Goal: Task Accomplishment & Management: Understand process/instructions

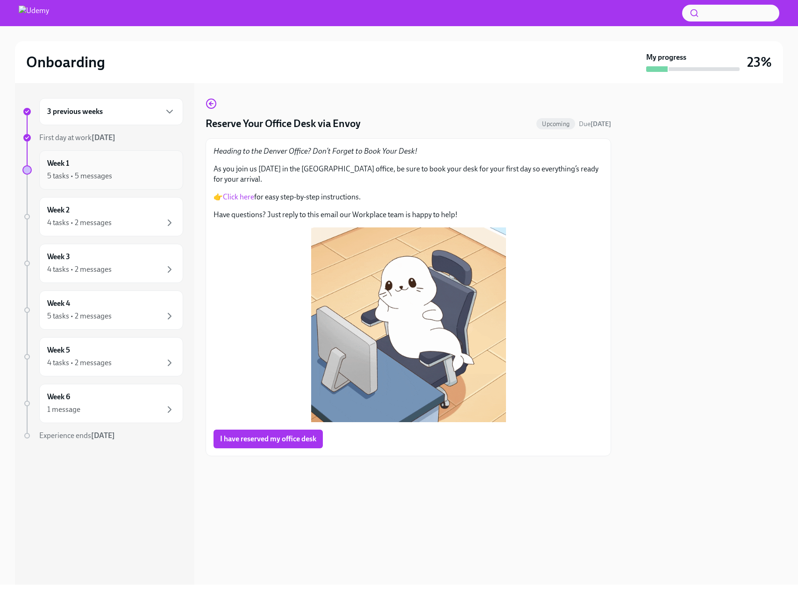
click at [115, 172] on div "5 tasks • 5 messages" at bounding box center [111, 175] width 128 height 11
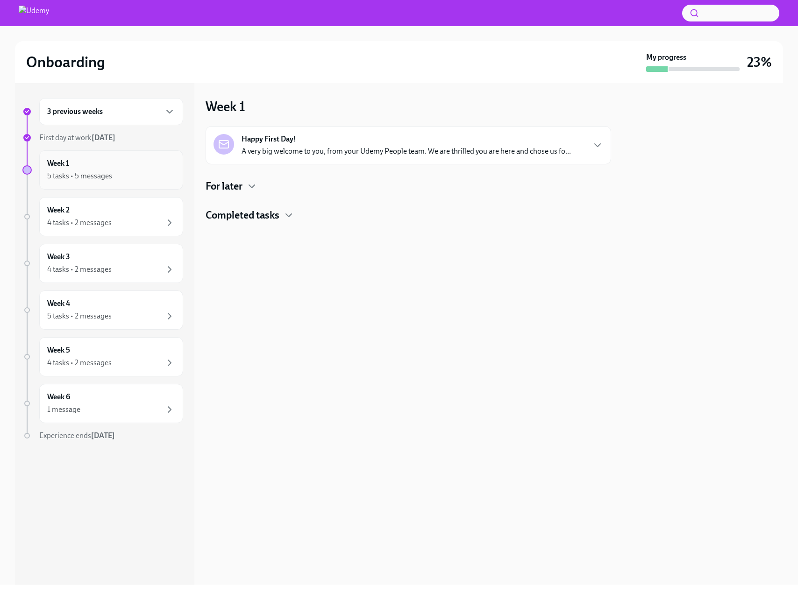
click at [108, 179] on div "5 tasks • 5 messages" at bounding box center [79, 176] width 65 height 10
click at [248, 183] on icon "button" at bounding box center [251, 186] width 11 height 11
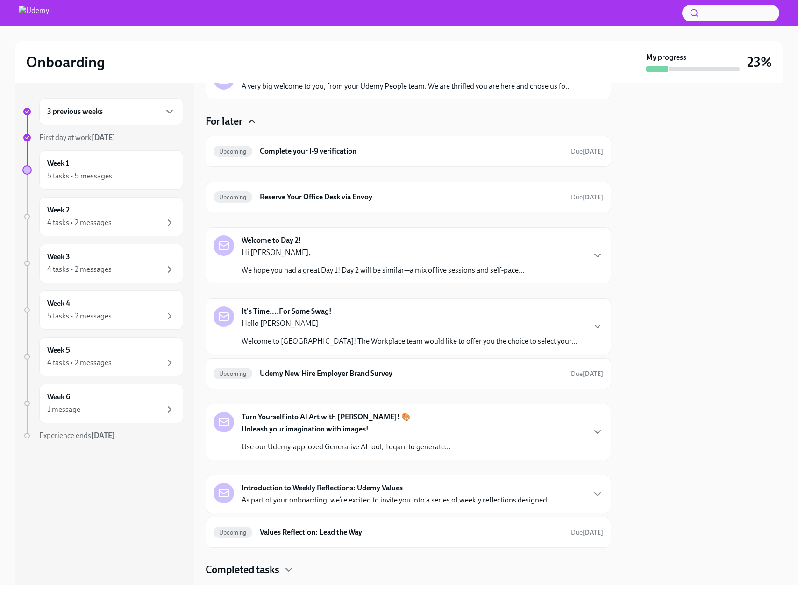
scroll to position [72, 0]
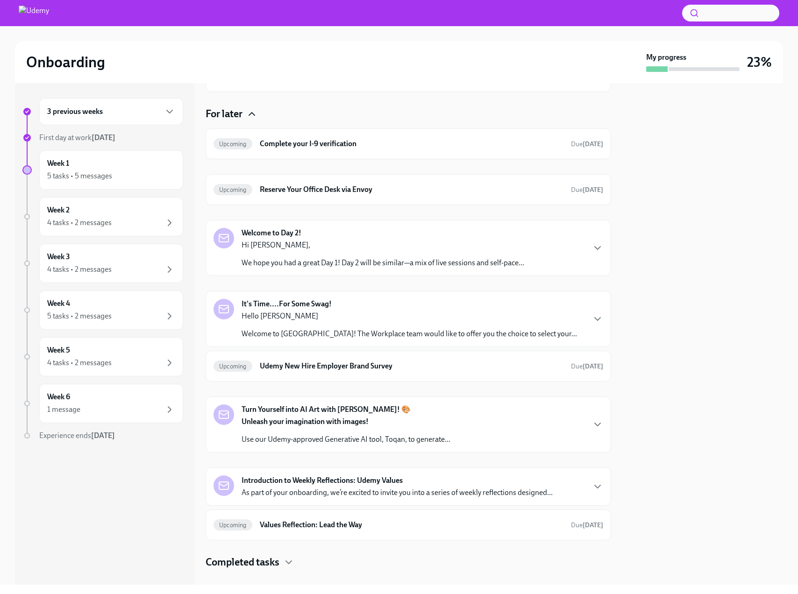
click at [160, 113] on div "3 previous weeks" at bounding box center [111, 111] width 128 height 11
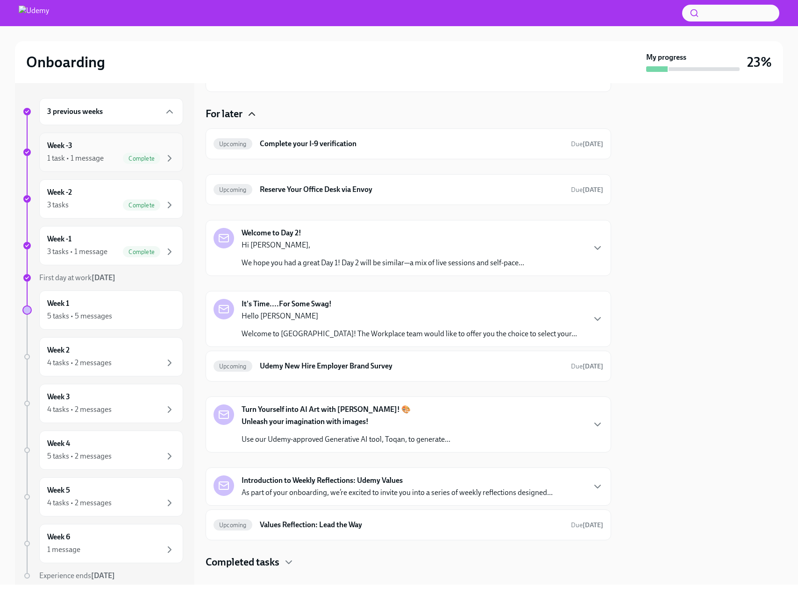
click at [106, 157] on div "1 task • 1 message Complete" at bounding box center [111, 158] width 128 height 11
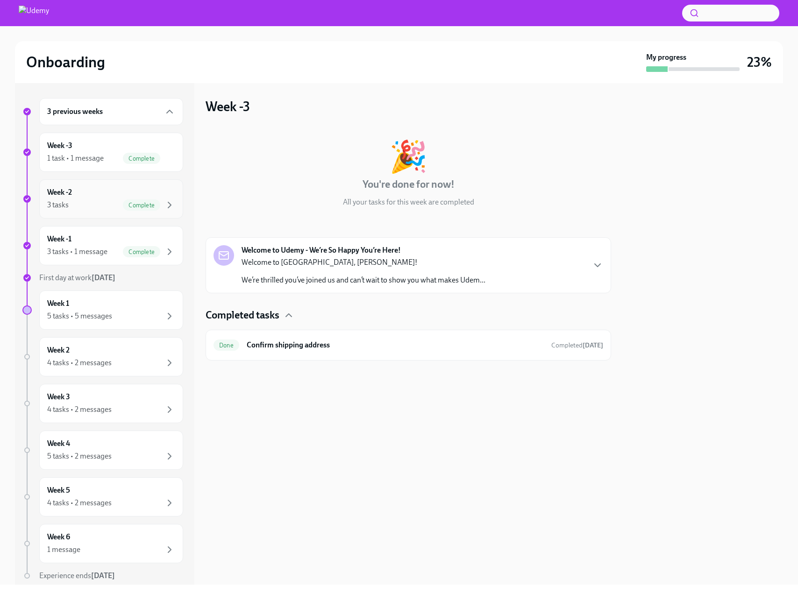
click at [105, 193] on div "Week -2 3 tasks Complete" at bounding box center [111, 198] width 128 height 23
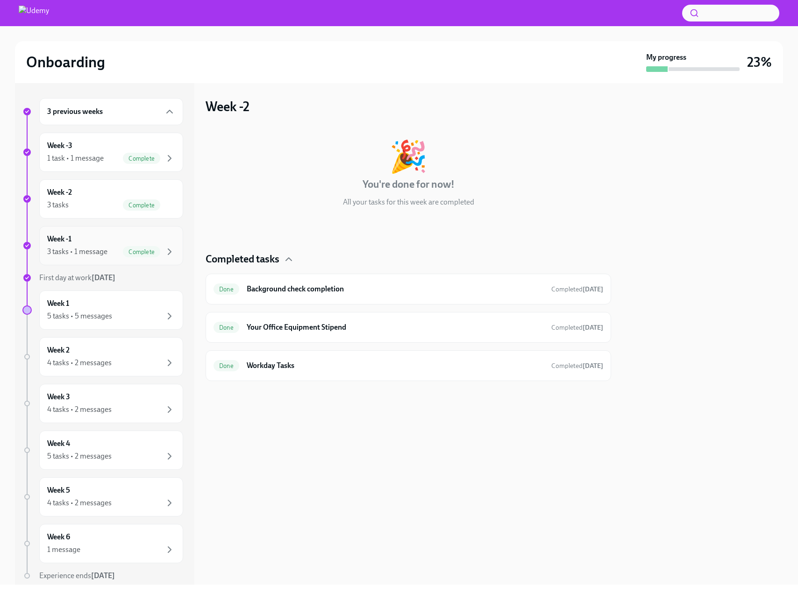
click at [103, 237] on div "Week -1 3 tasks • 1 message Complete" at bounding box center [111, 245] width 128 height 23
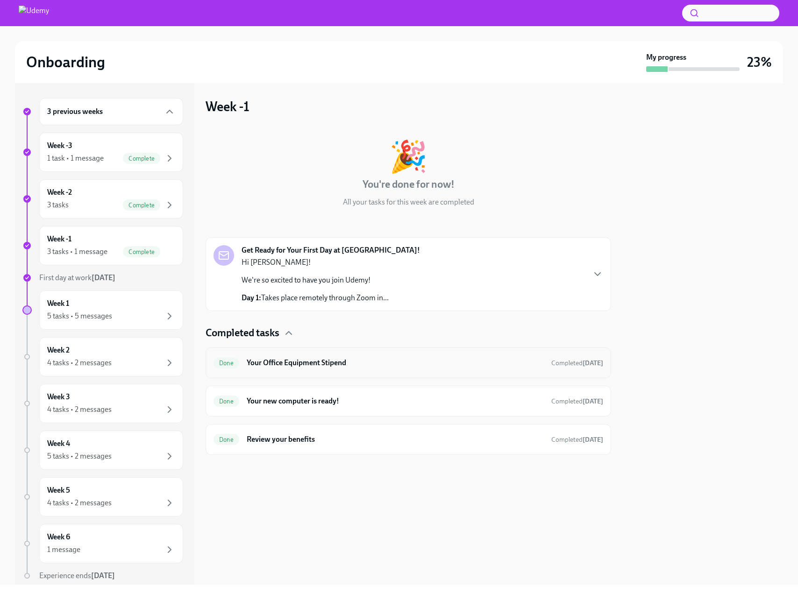
click at [334, 365] on h6 "Your Office Equipment Stipend" at bounding box center [395, 363] width 297 height 10
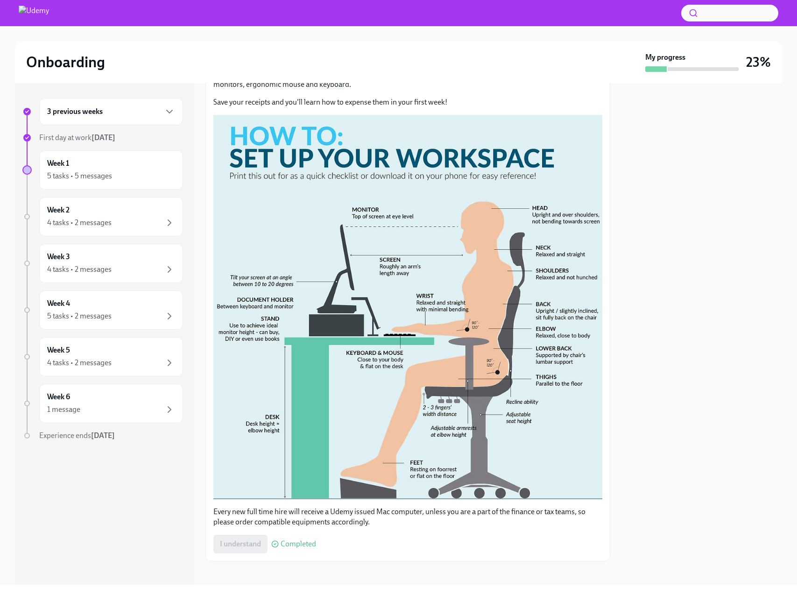
scroll to position [124, 0]
